Goal: Information Seeking & Learning: Learn about a topic

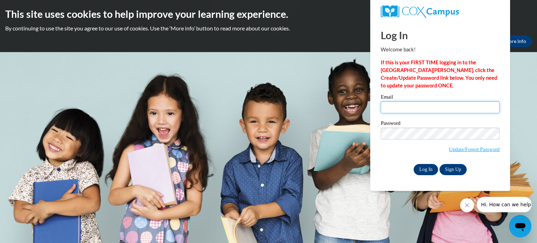
type input "stacey.blaylock@glschools.org"
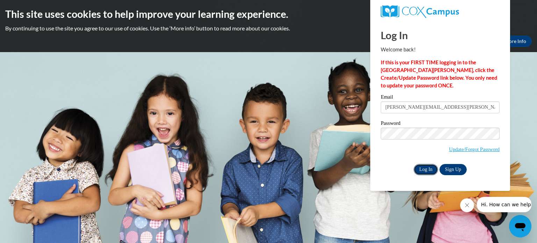
click at [423, 173] on input "Log In" at bounding box center [426, 169] width 24 height 11
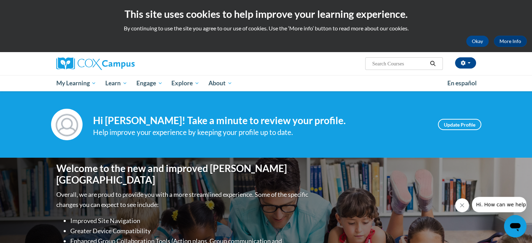
click at [373, 58] on span "Search Search..." at bounding box center [403, 63] width 77 height 13
click at [375, 65] on input "Search..." at bounding box center [399, 63] width 56 height 8
type input "C"
type input "Speaking cards"
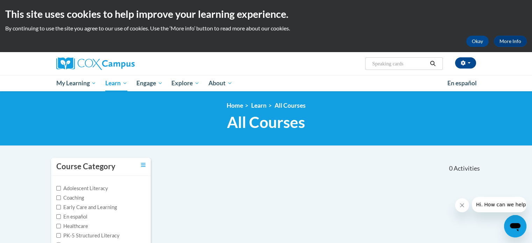
click at [418, 64] on input "Speaking cards" at bounding box center [399, 63] width 56 height 8
type input "S"
type input "ELL"
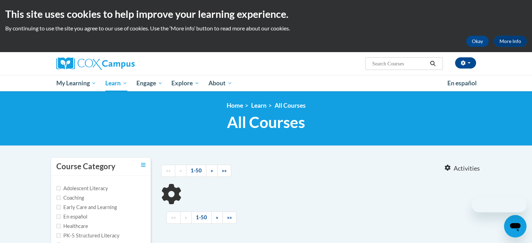
type input "ELL"
